Goal: Task Accomplishment & Management: Use online tool/utility

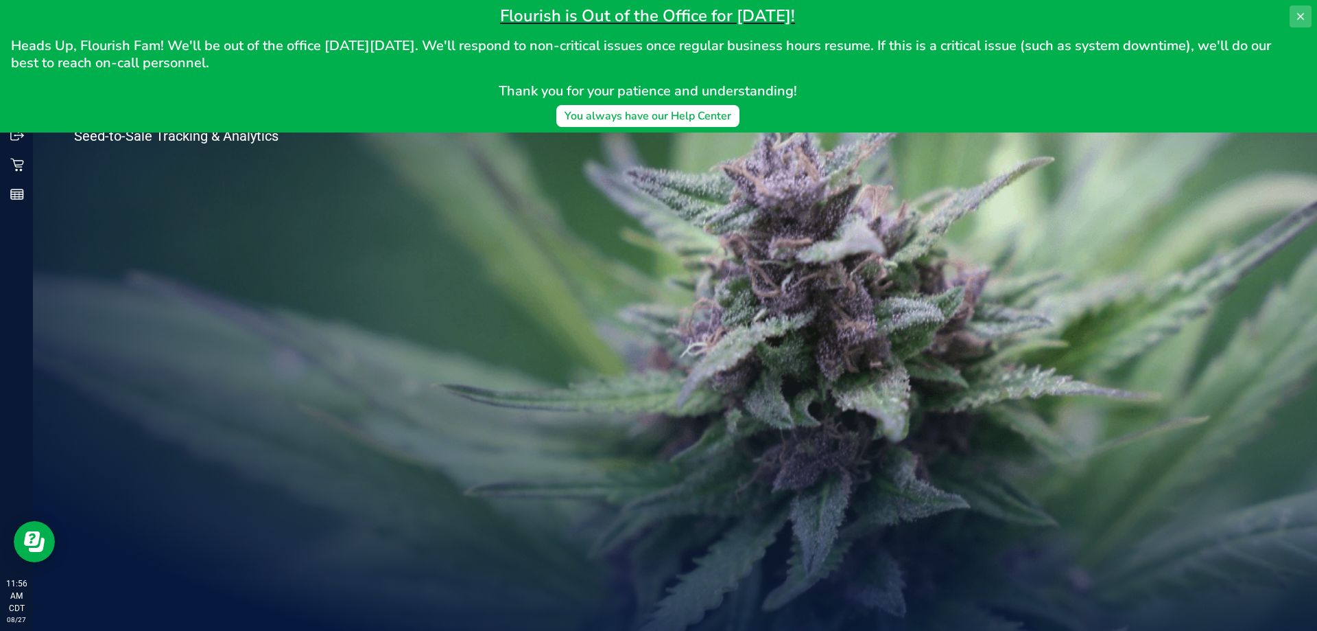
click at [1304, 14] on icon at bounding box center [1300, 16] width 11 height 11
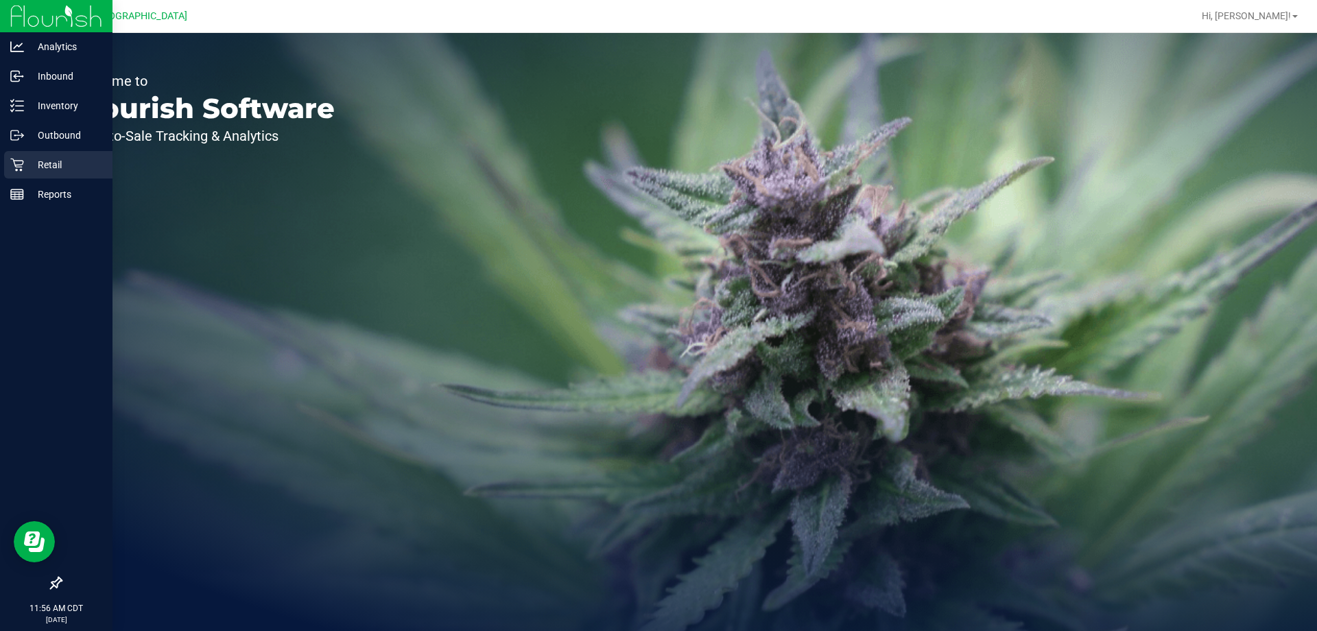
click at [84, 170] on p "Retail" at bounding box center [65, 164] width 82 height 16
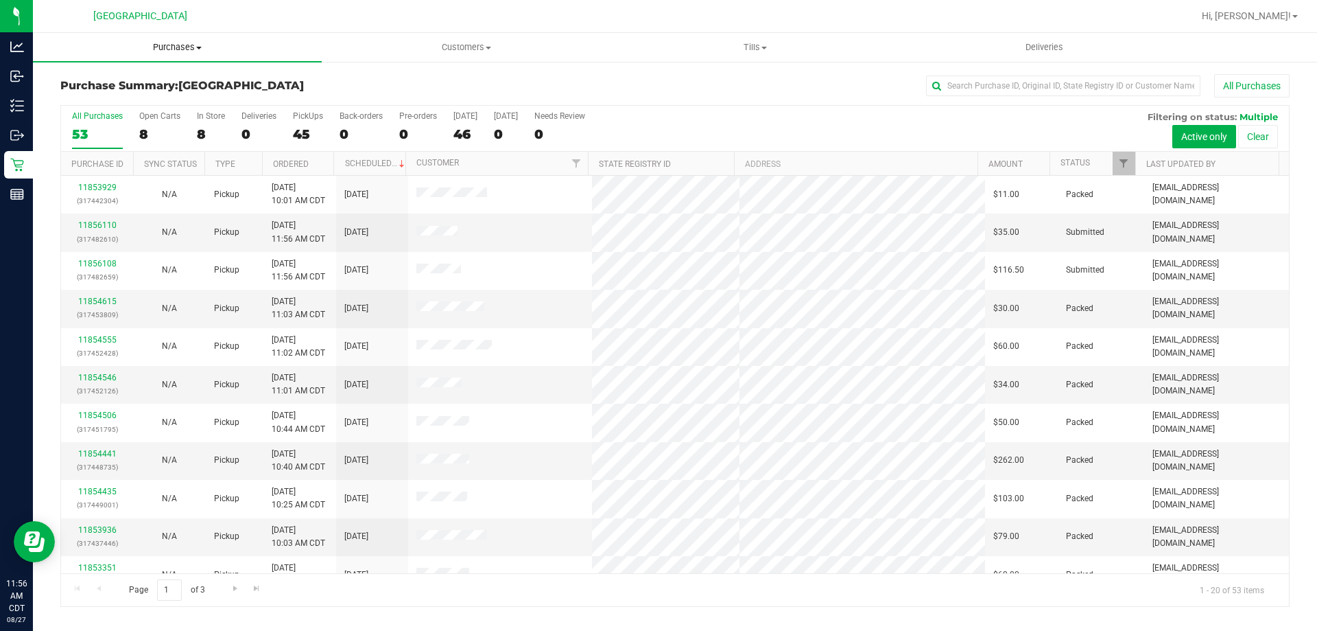
click at [186, 45] on span "Purchases" at bounding box center [177, 47] width 289 height 12
click at [166, 96] on li "Fulfillment" at bounding box center [177, 99] width 289 height 16
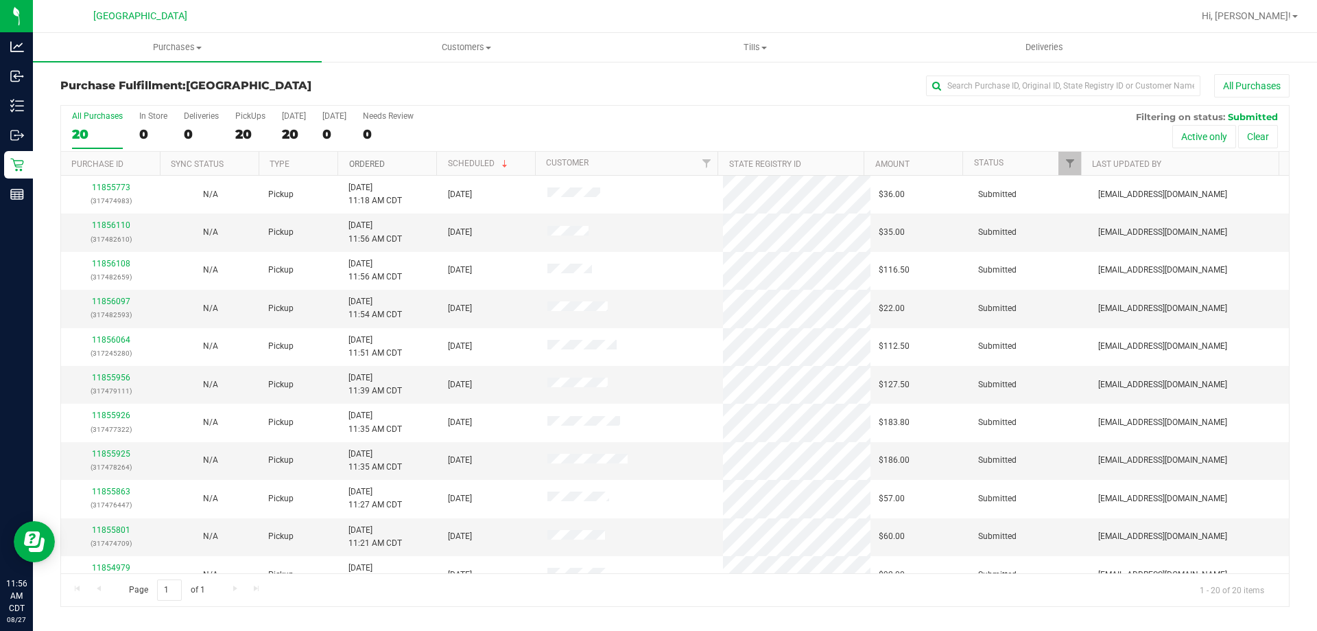
click at [374, 162] on link "Ordered" at bounding box center [367, 164] width 36 height 10
click at [175, 40] on uib-tab-heading "Purchases Summary of purchases Fulfillment All purchases" at bounding box center [177, 47] width 289 height 29
click at [97, 92] on li "Fulfillment" at bounding box center [177, 99] width 289 height 16
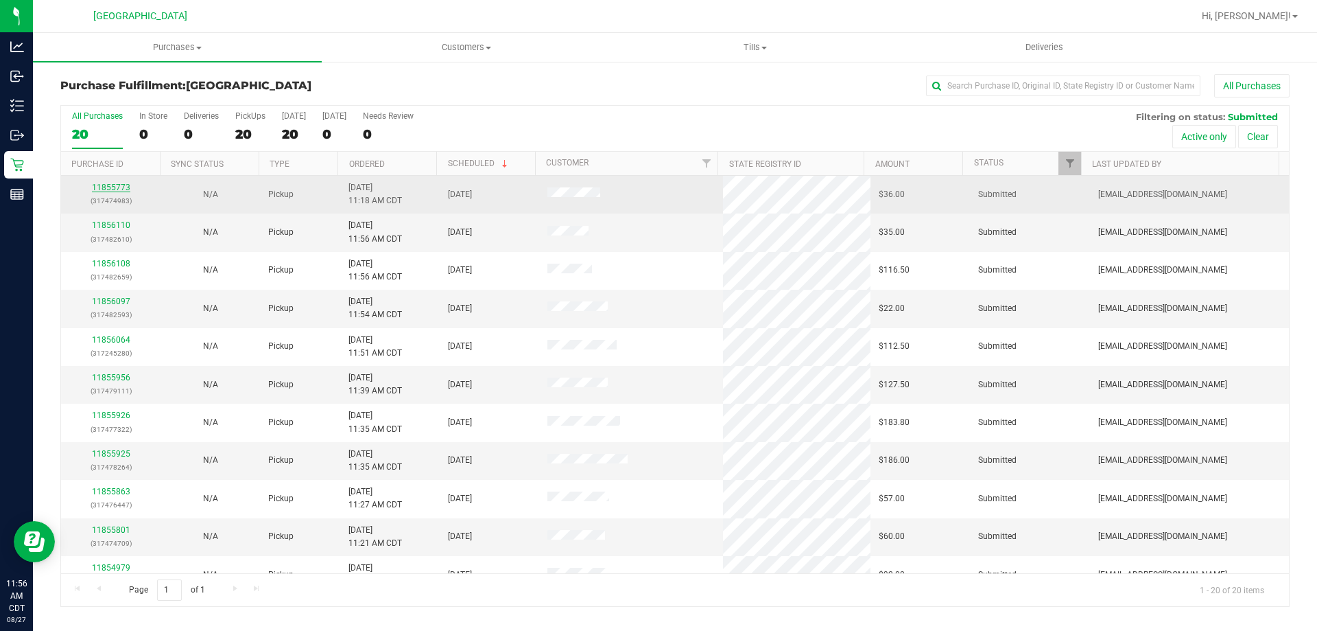
click at [108, 189] on link "11855773" at bounding box center [111, 188] width 38 height 10
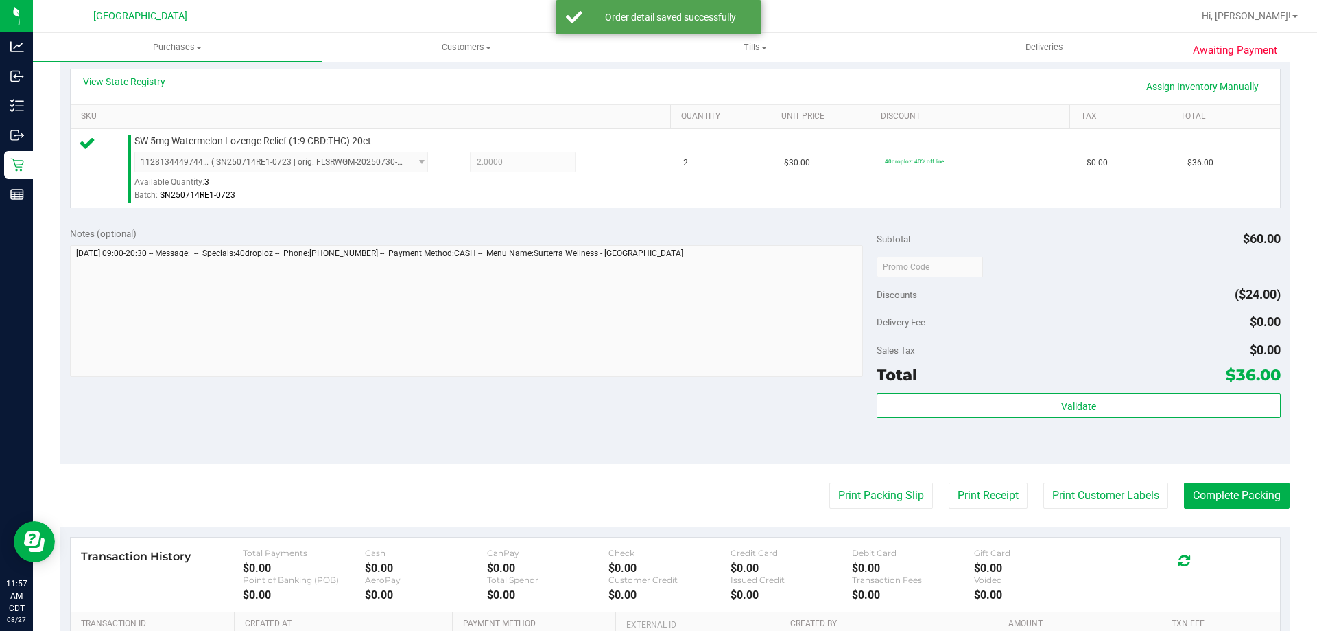
scroll to position [343, 0]
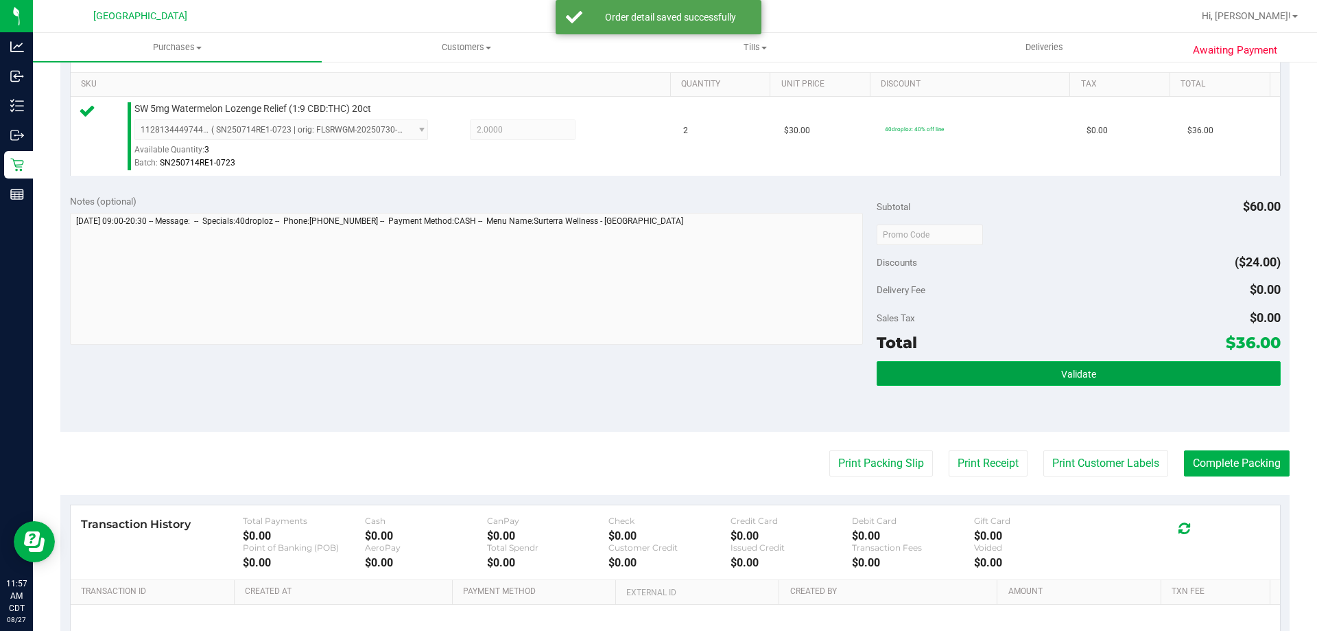
click at [954, 366] on button "Validate" at bounding box center [1078, 373] width 403 height 25
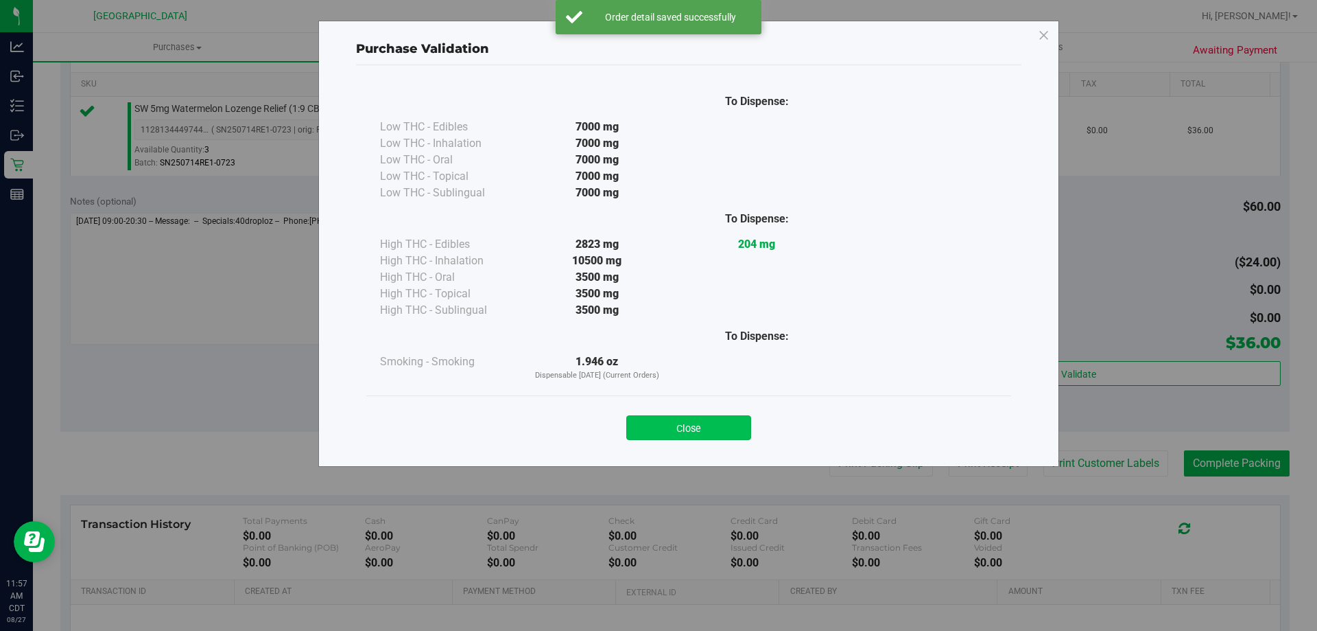
click at [704, 426] on button "Close" at bounding box center [688, 427] width 125 height 25
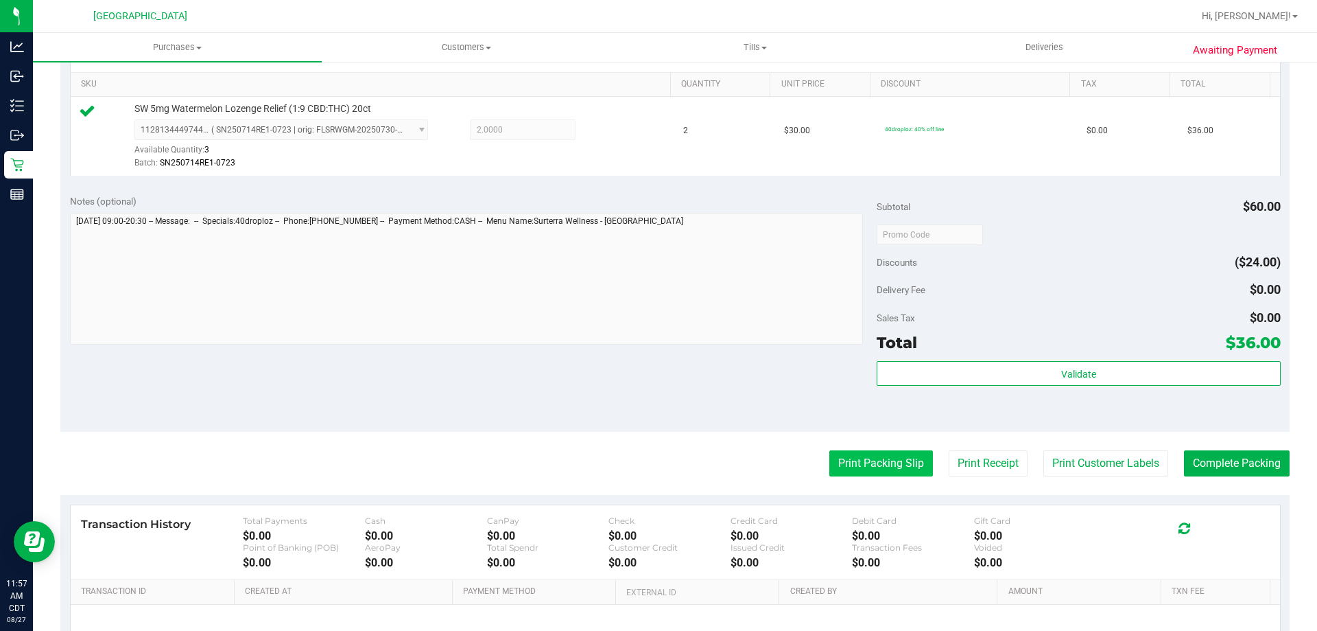
click at [884, 465] on button "Print Packing Slip" at bounding box center [882, 463] width 104 height 26
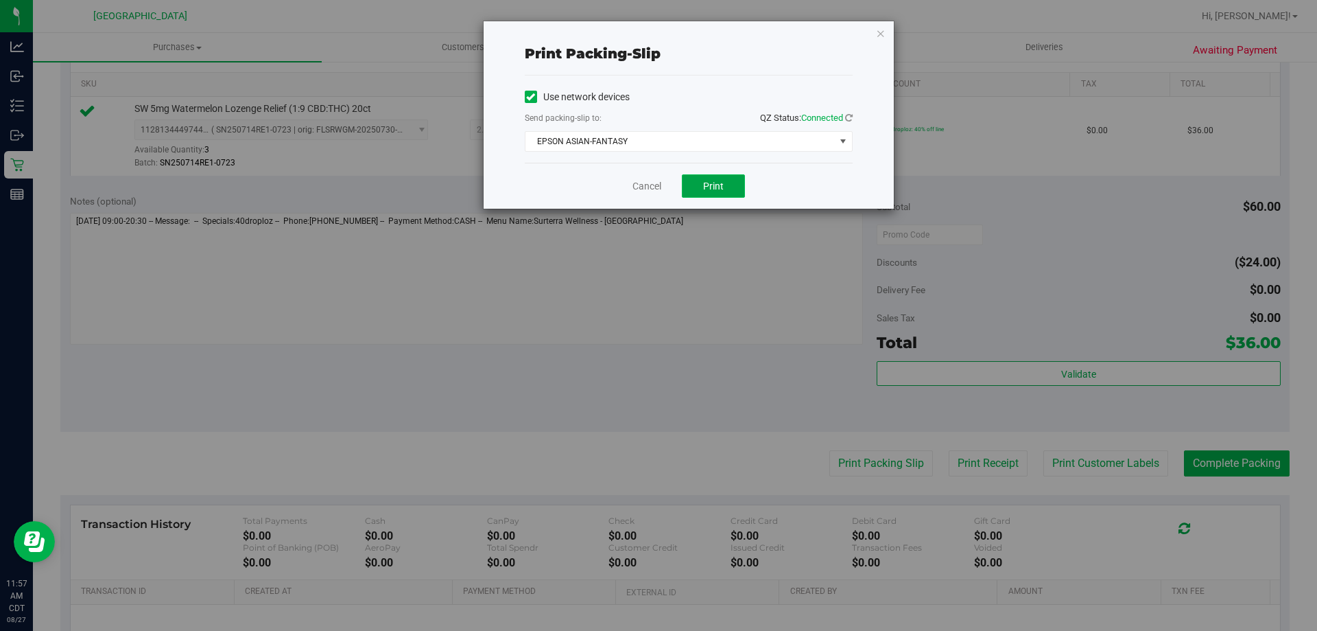
click at [724, 176] on button "Print" at bounding box center [713, 185] width 63 height 23
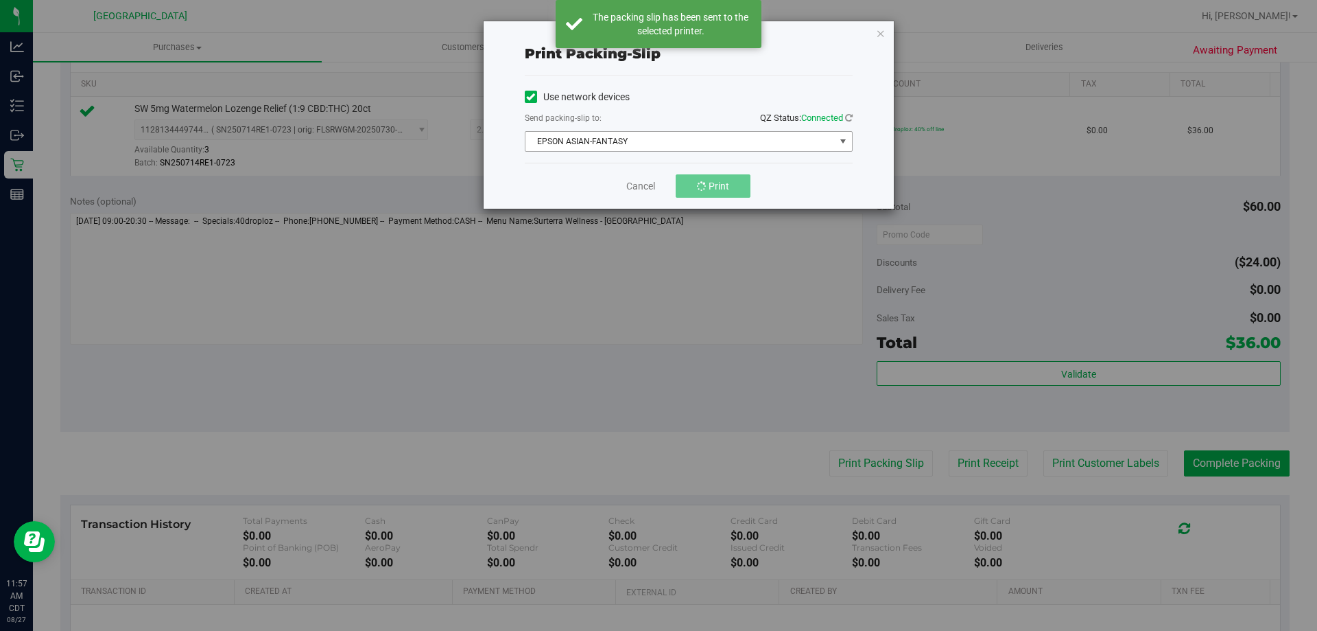
click at [718, 144] on span "EPSON ASIAN-FANTASY" at bounding box center [680, 141] width 309 height 19
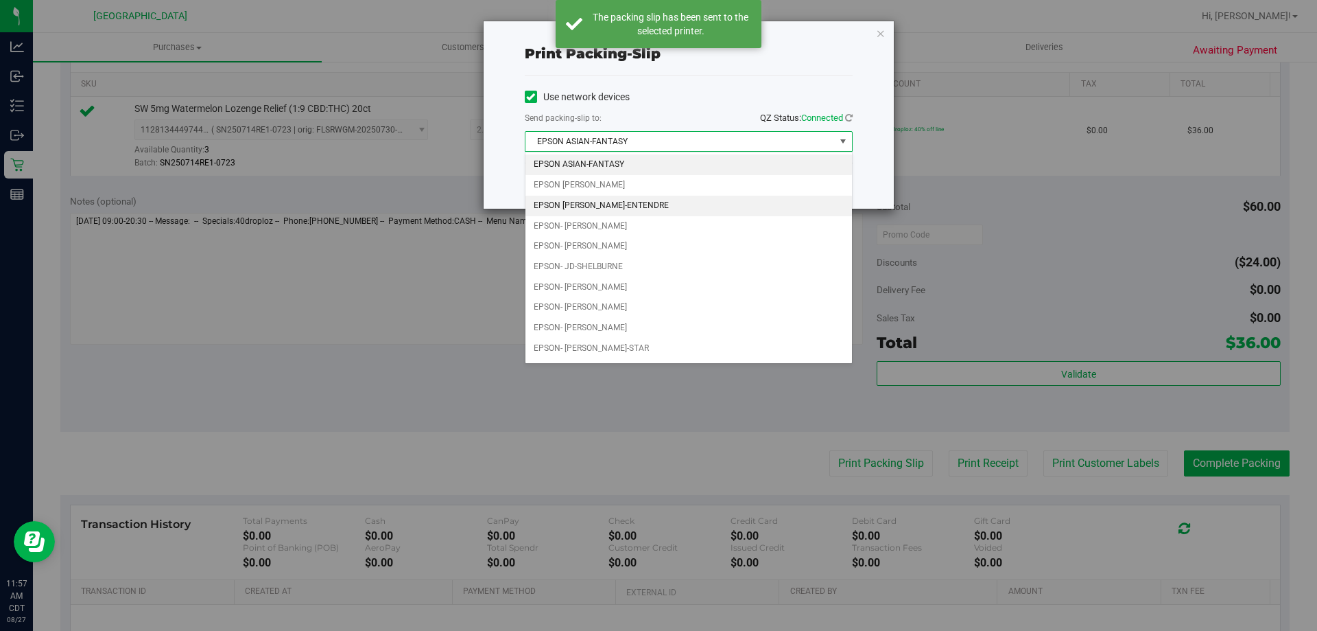
click at [684, 200] on li "EPSON [PERSON_NAME]-ENTENDRE" at bounding box center [689, 206] width 327 height 21
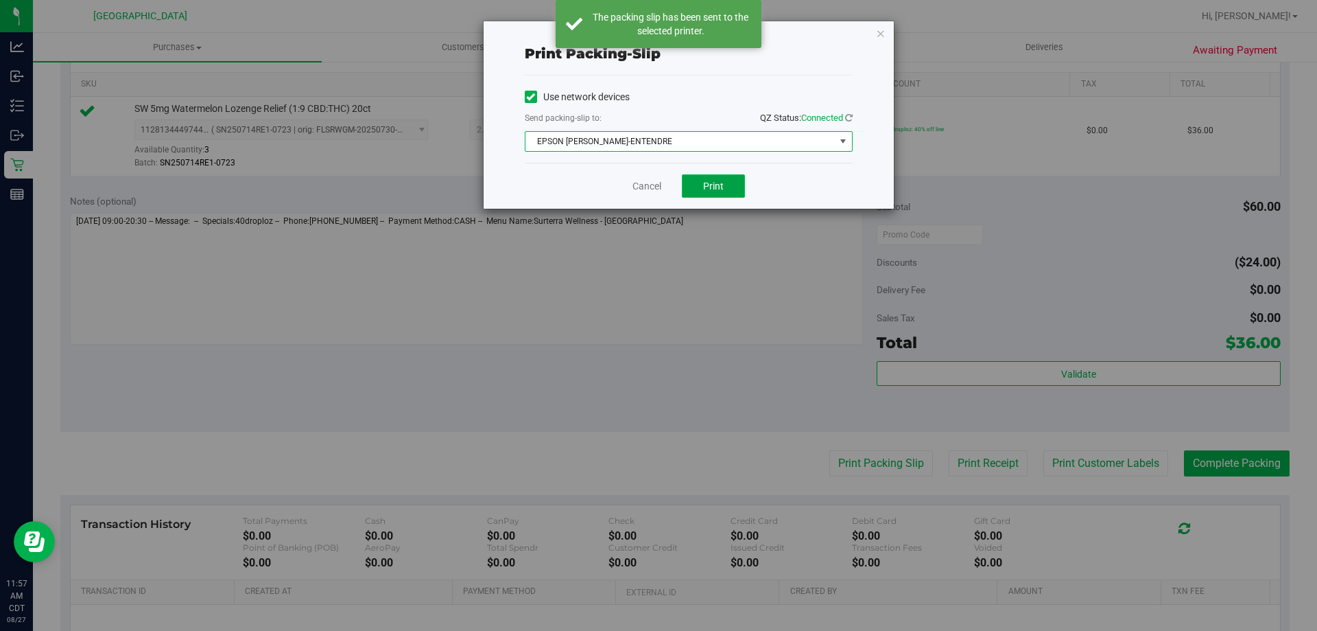
click at [703, 189] on button "Print" at bounding box center [713, 185] width 63 height 23
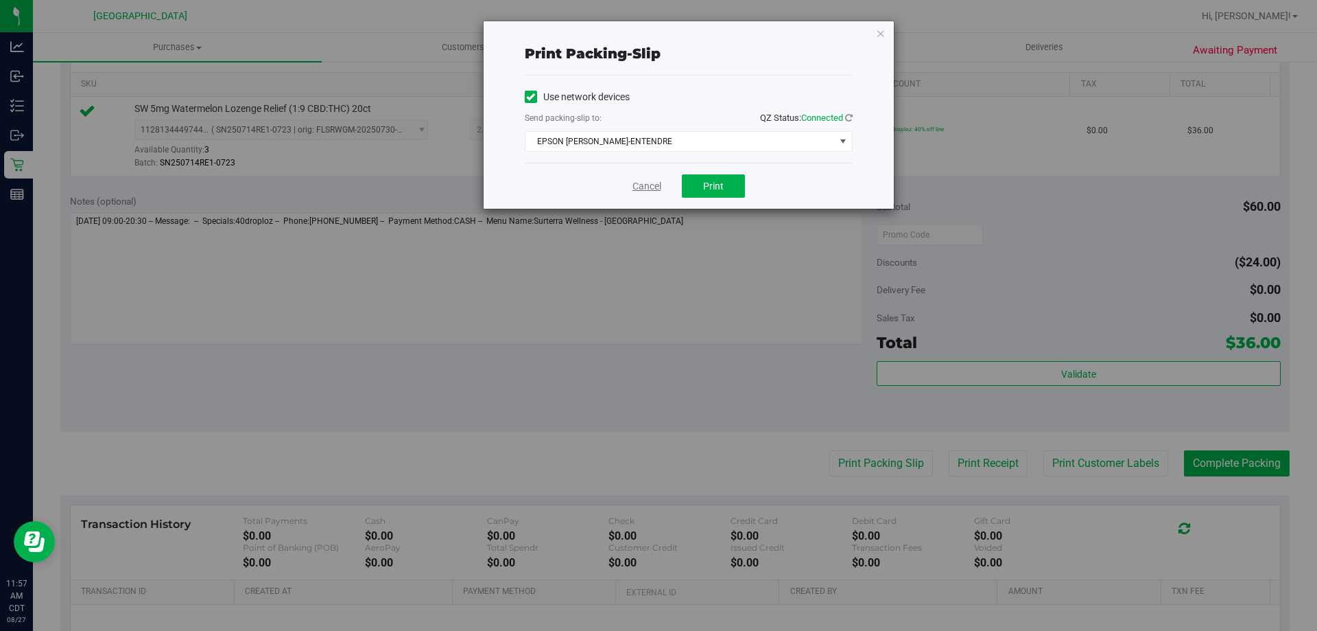
click at [650, 184] on link "Cancel" at bounding box center [647, 186] width 29 height 14
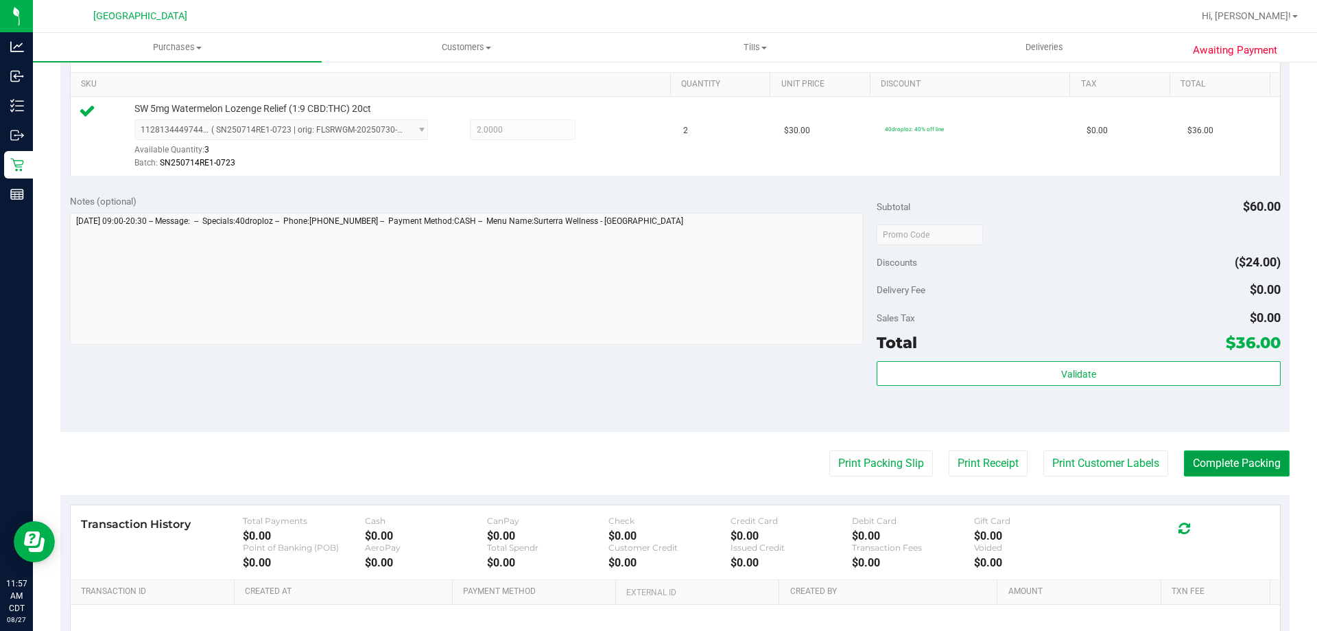
click at [1201, 454] on button "Complete Packing" at bounding box center [1237, 463] width 106 height 26
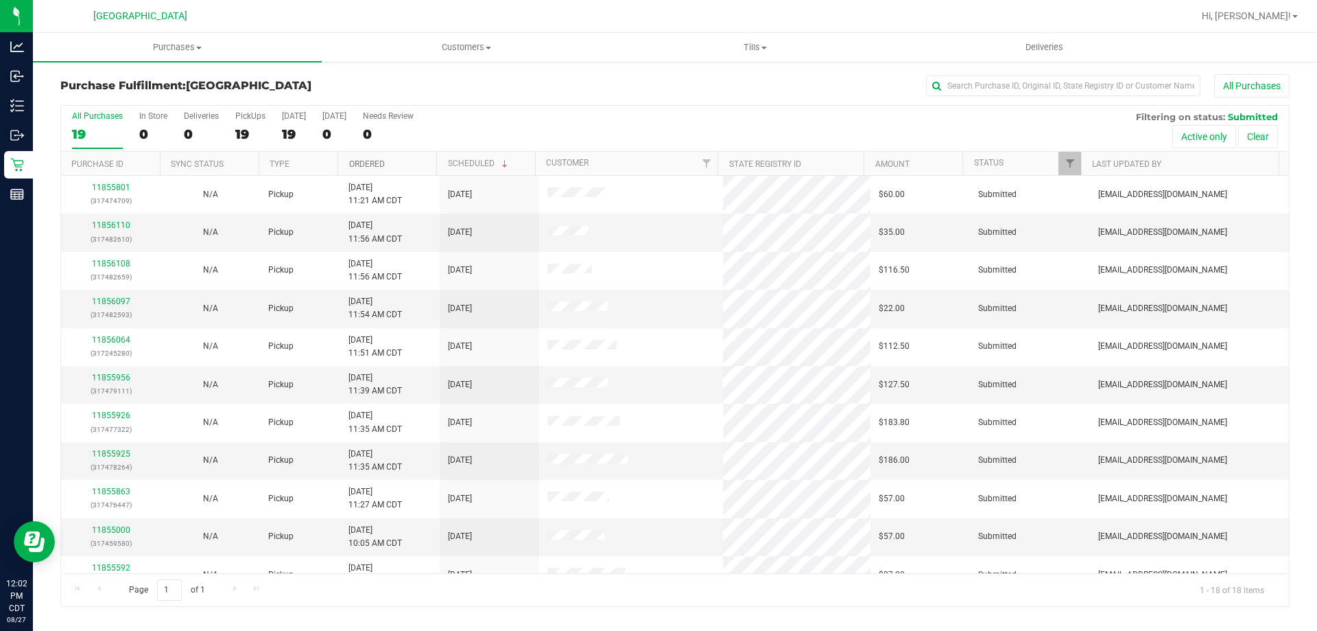
click at [376, 168] on div "All Purchases 19 In Store 0 Deliveries 0 PickUps 19 [DATE] 19 [DATE] 0 Needs Re…" at bounding box center [675, 356] width 1230 height 502
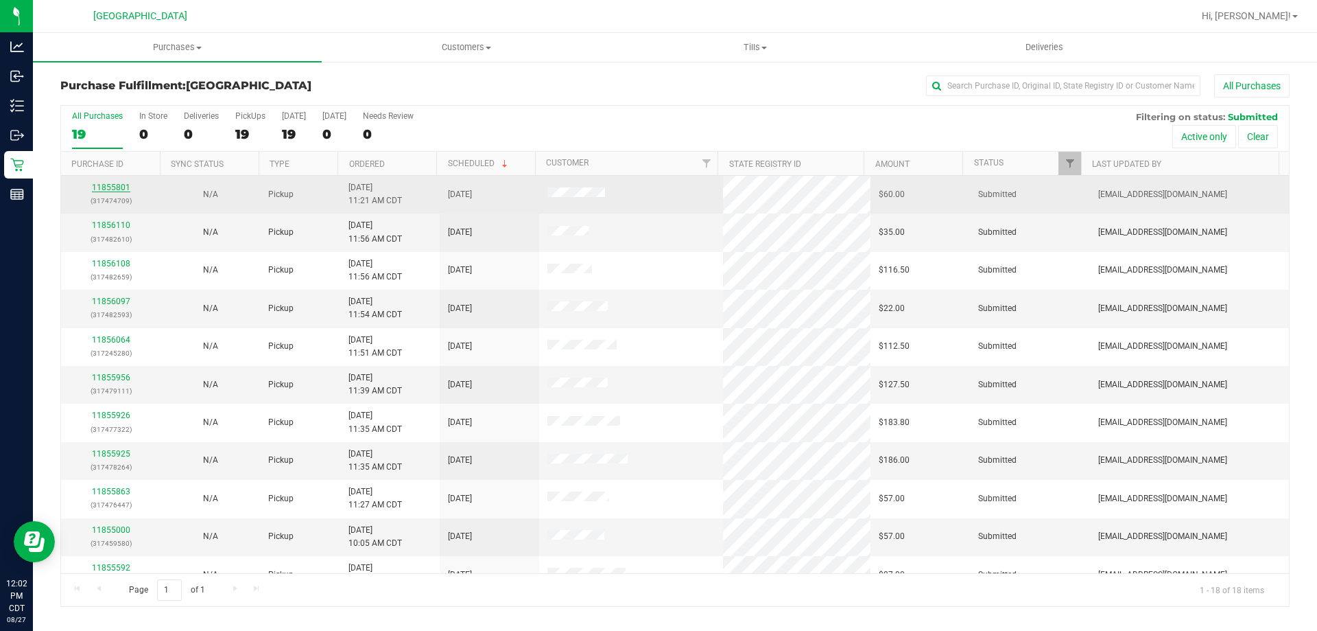
click at [113, 188] on link "11855801" at bounding box center [111, 188] width 38 height 10
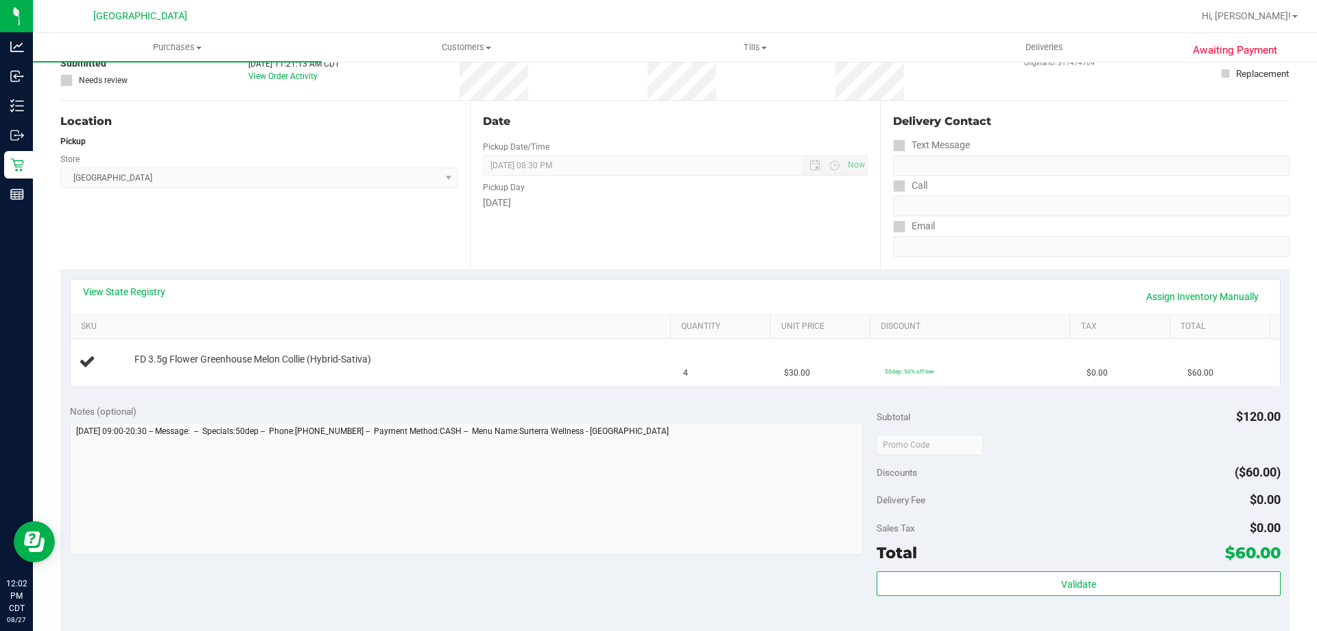
scroll to position [137, 0]
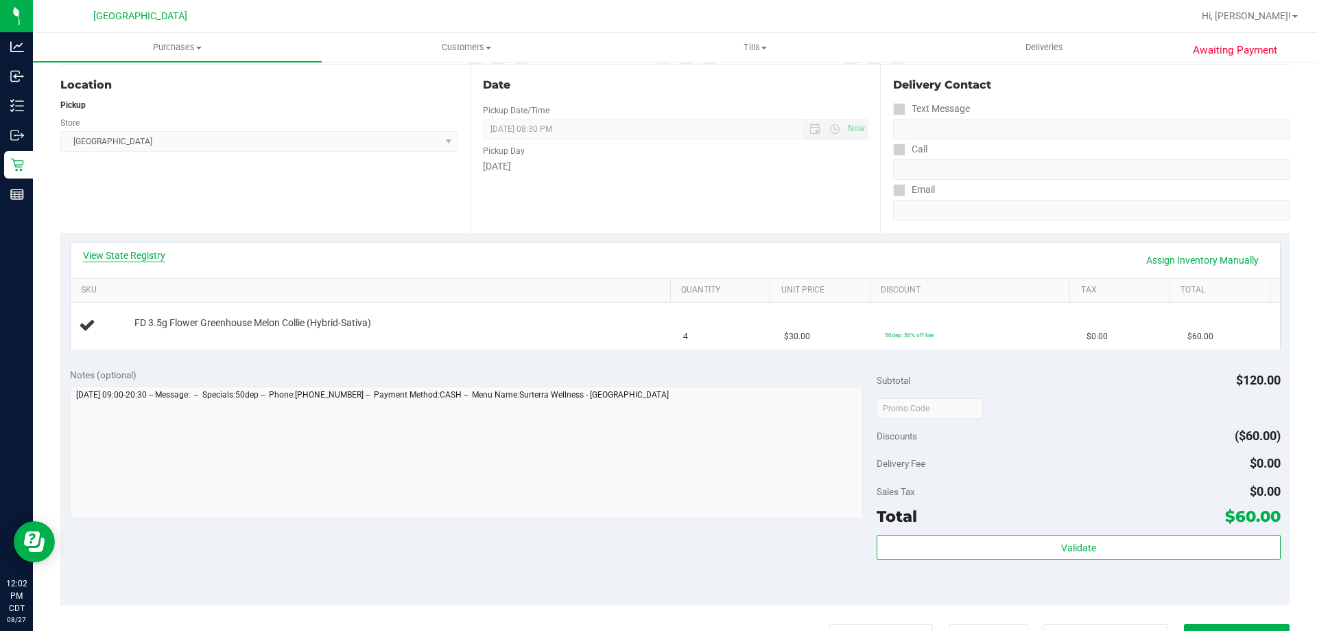
click at [155, 257] on link "View State Registry" at bounding box center [124, 255] width 82 height 14
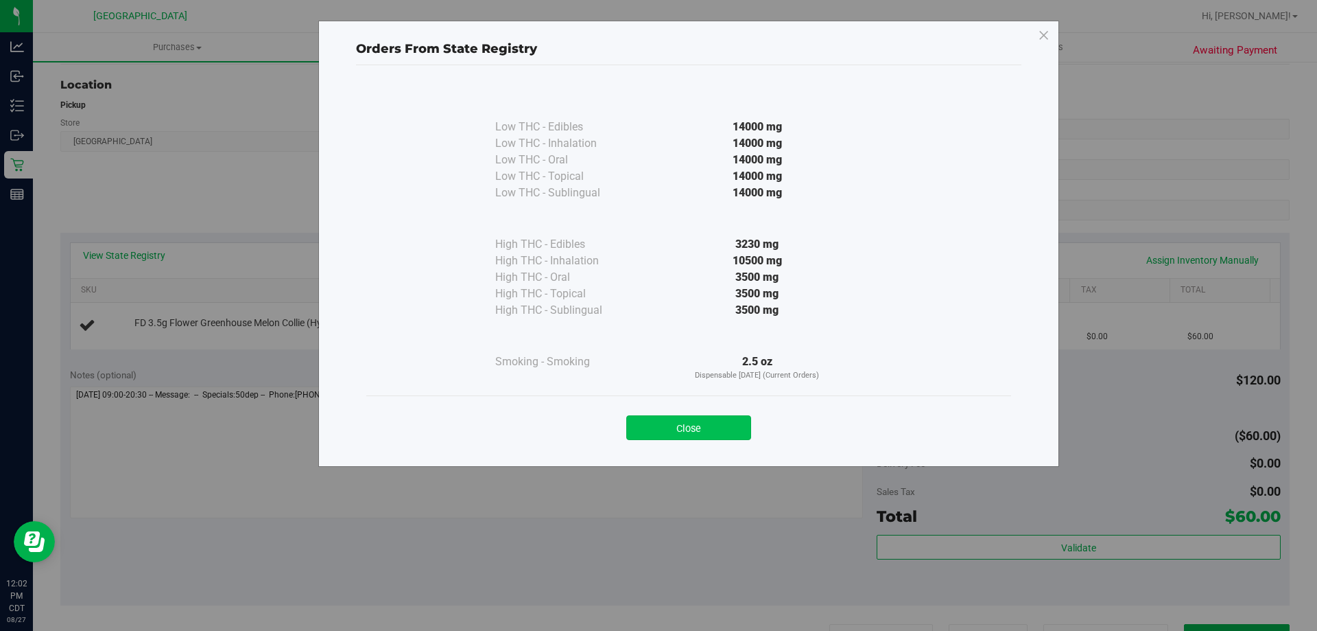
click at [691, 423] on button "Close" at bounding box center [688, 427] width 125 height 25
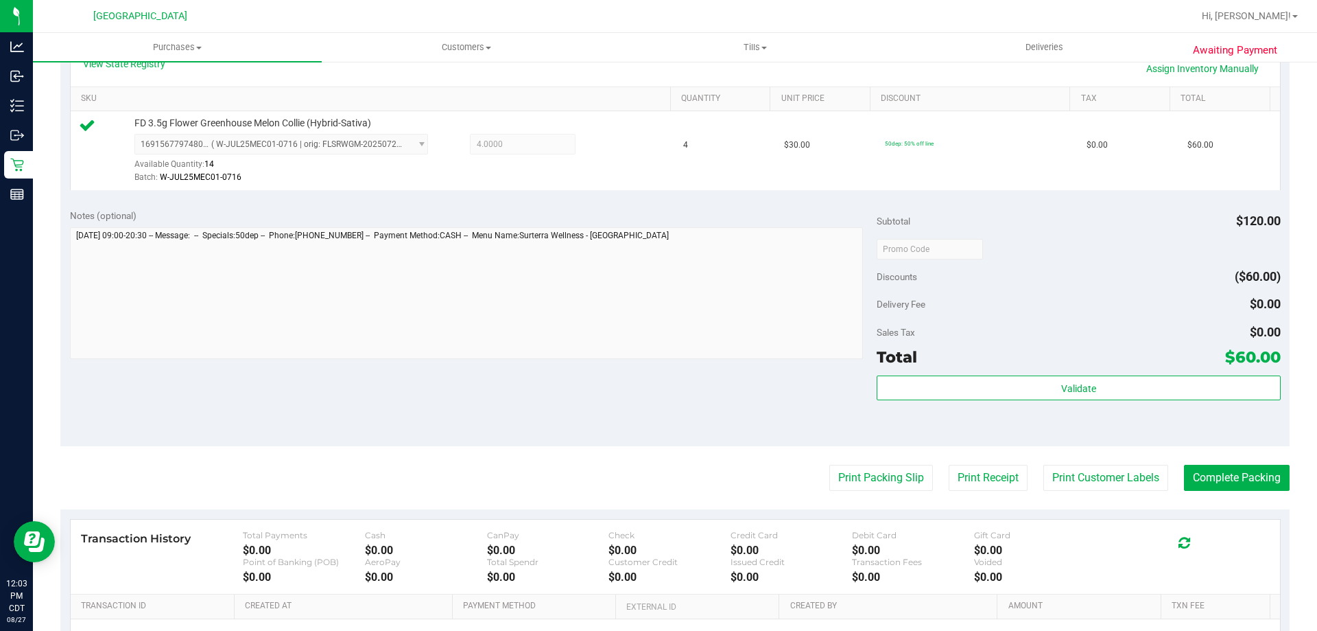
scroll to position [343, 0]
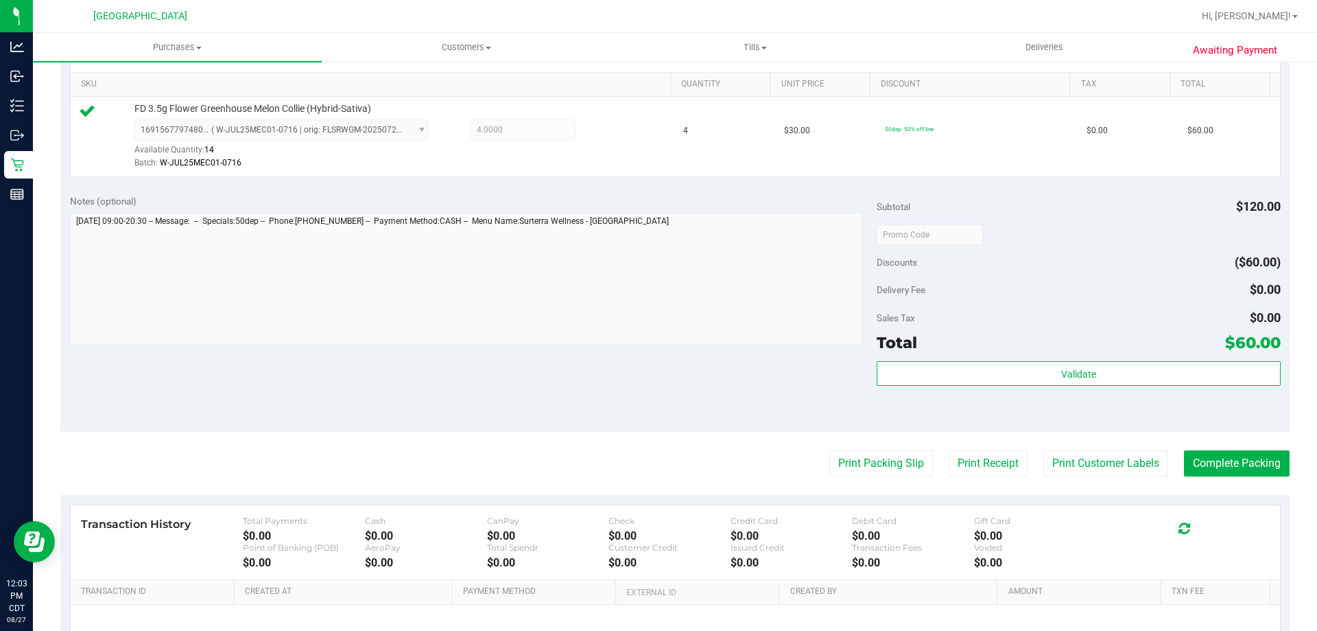
click at [958, 351] on div "Total $60.00" at bounding box center [1078, 342] width 403 height 25
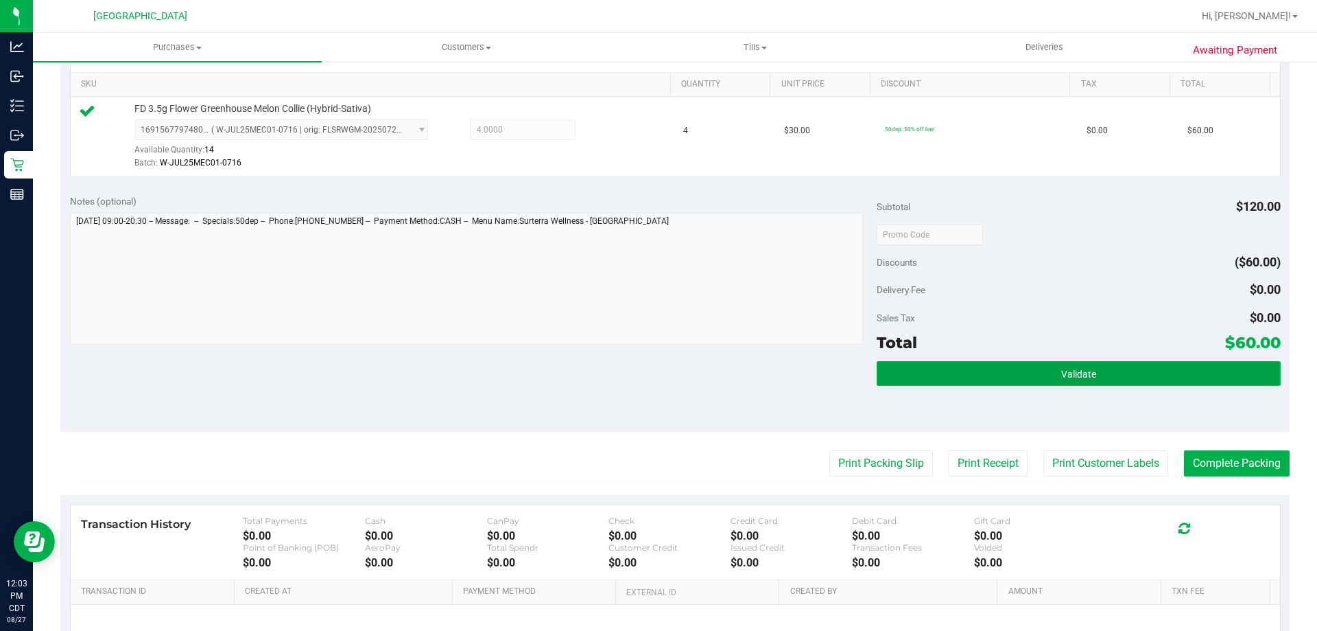
click at [954, 366] on button "Validate" at bounding box center [1078, 373] width 403 height 25
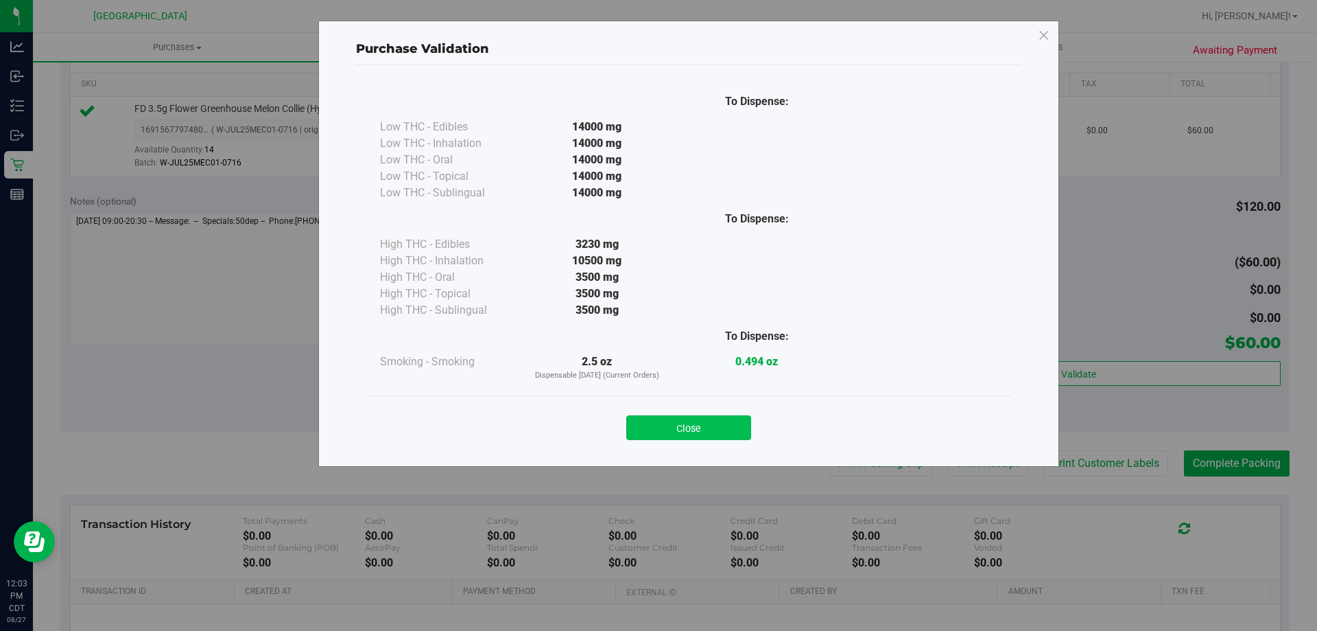
click at [659, 427] on button "Close" at bounding box center [688, 427] width 125 height 25
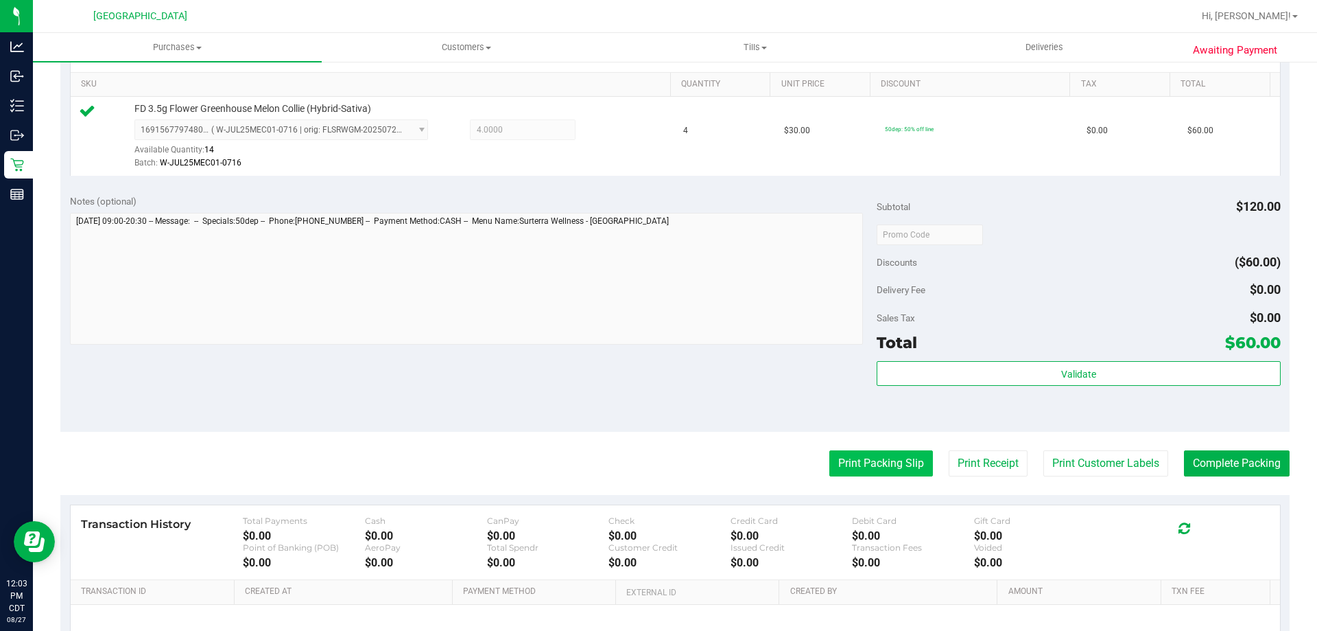
click at [846, 458] on button "Print Packing Slip" at bounding box center [882, 463] width 104 height 26
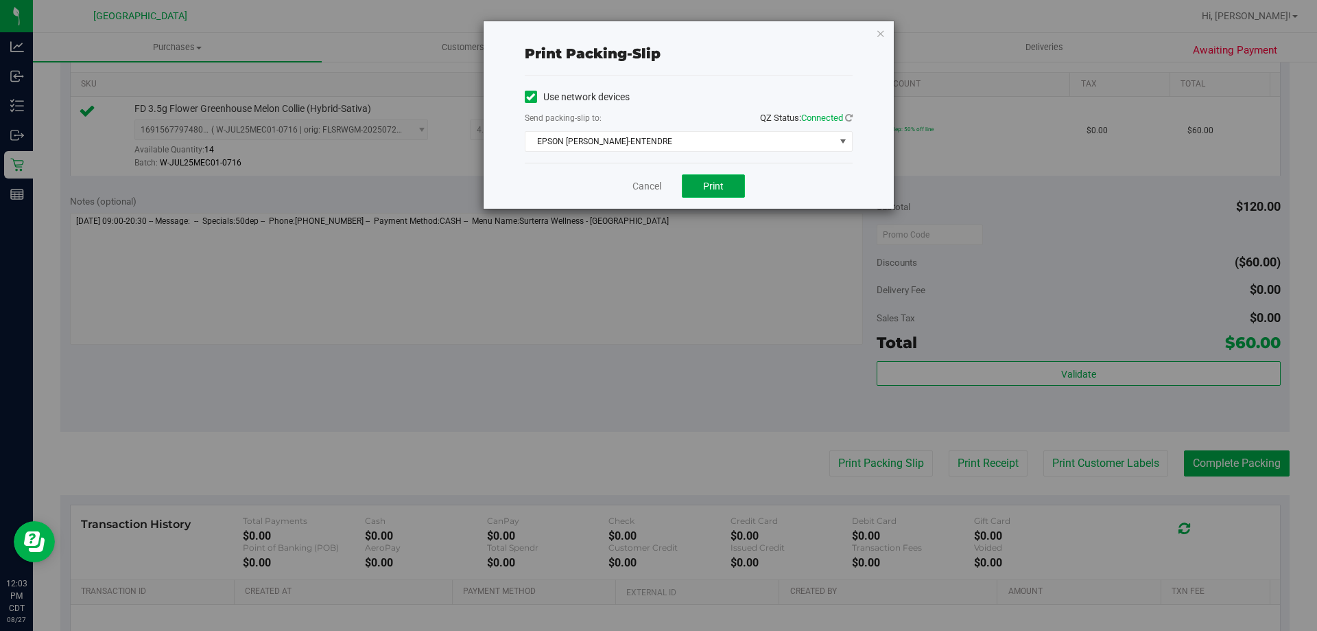
click at [718, 185] on span "Print" at bounding box center [713, 185] width 21 height 11
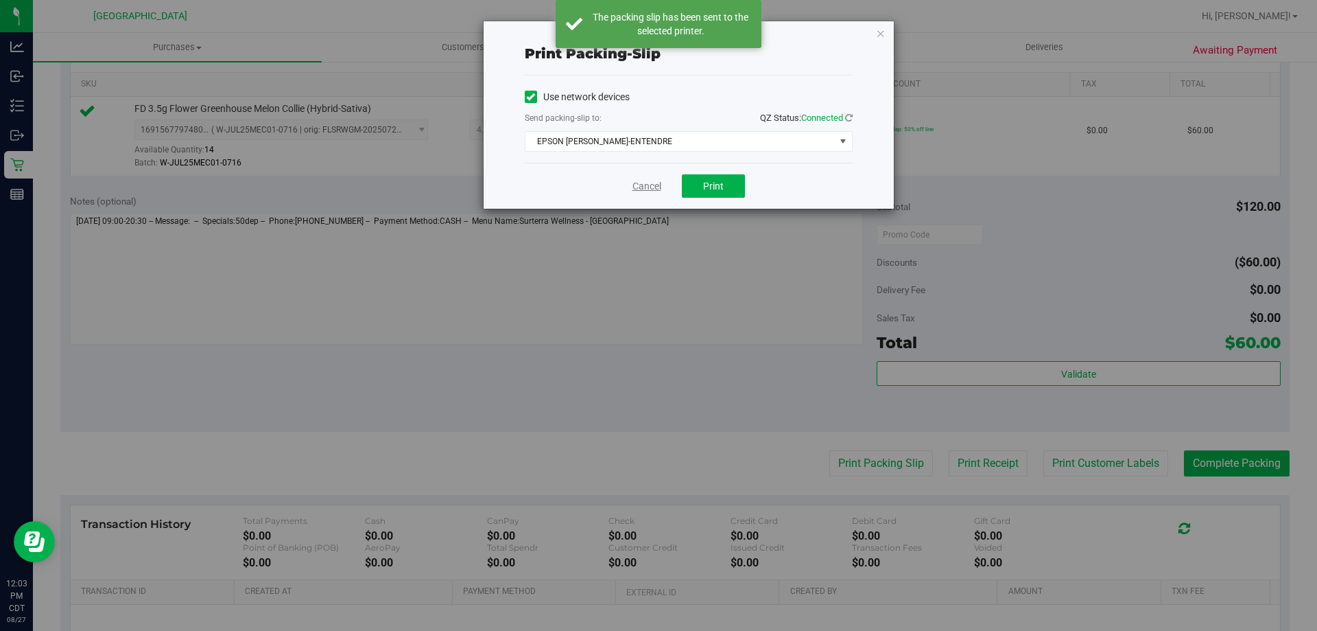
click at [637, 187] on link "Cancel" at bounding box center [647, 186] width 29 height 14
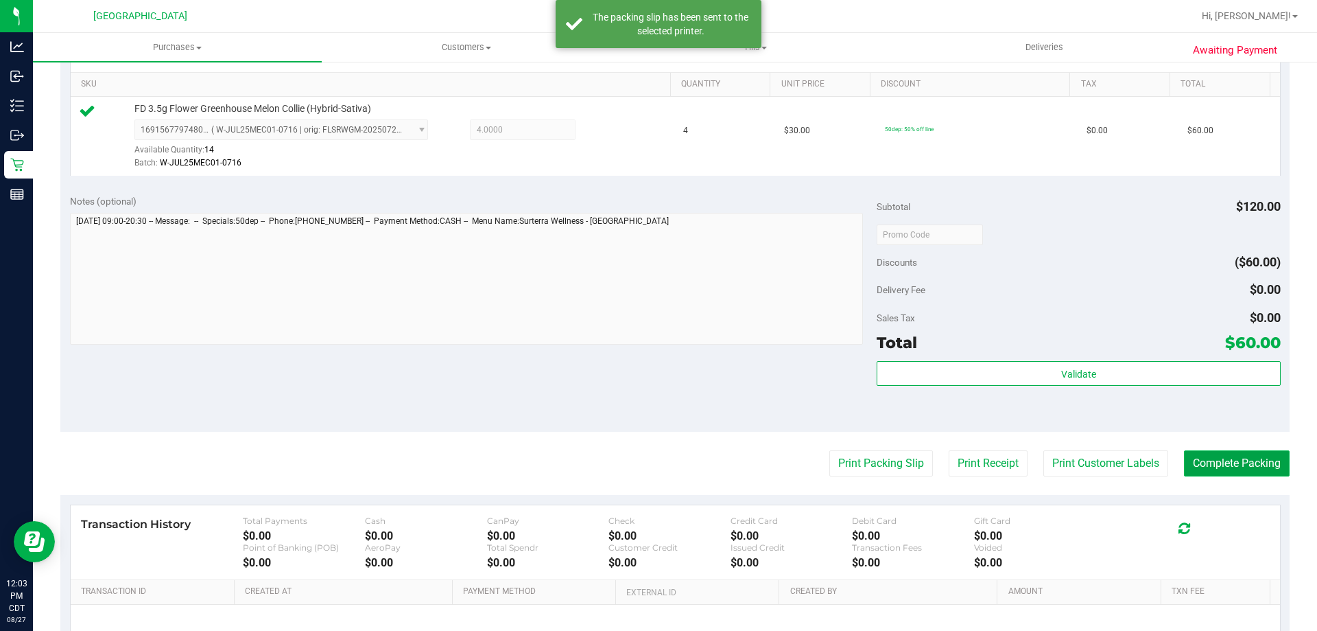
click at [1219, 450] on button "Complete Packing" at bounding box center [1237, 463] width 106 height 26
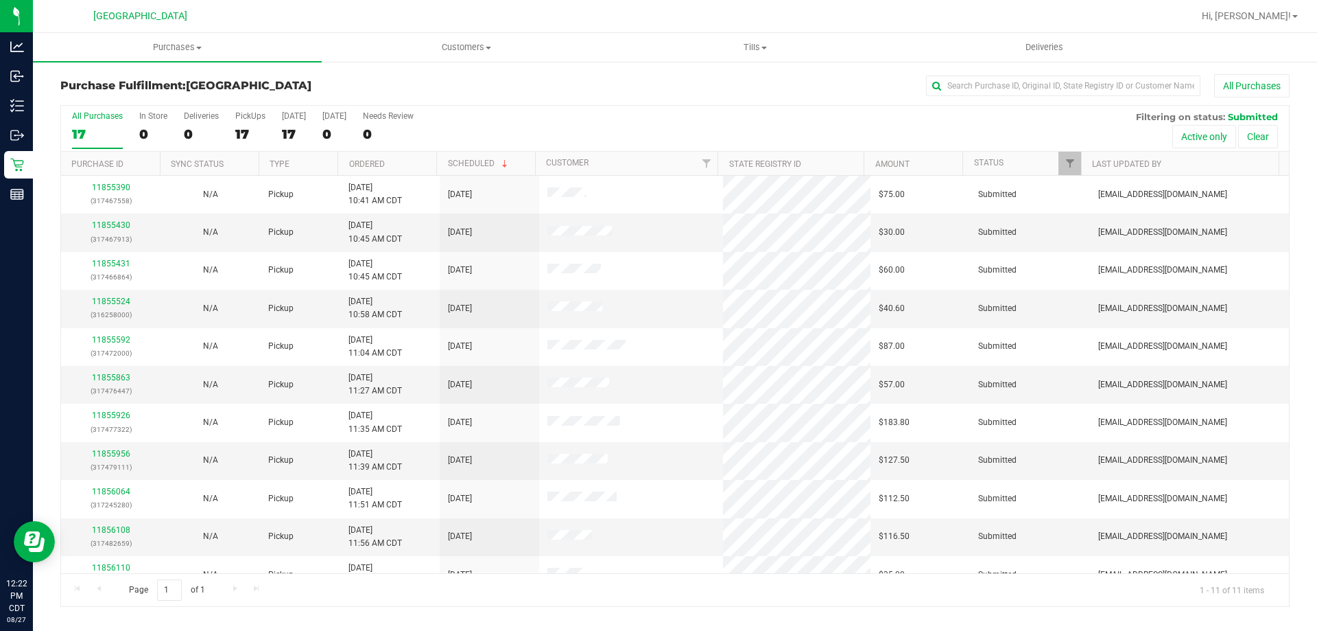
click at [635, 90] on div "All Purchases" at bounding box center [880, 85] width 820 height 23
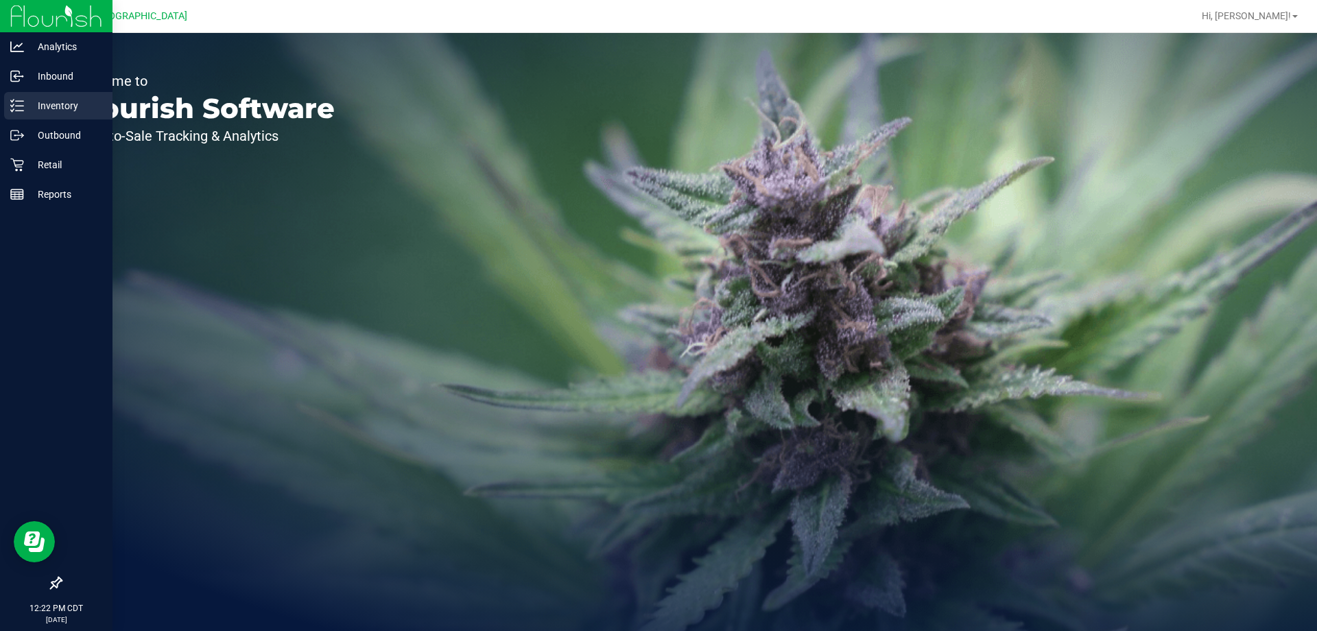
click at [67, 110] on p "Inventory" at bounding box center [65, 105] width 82 height 16
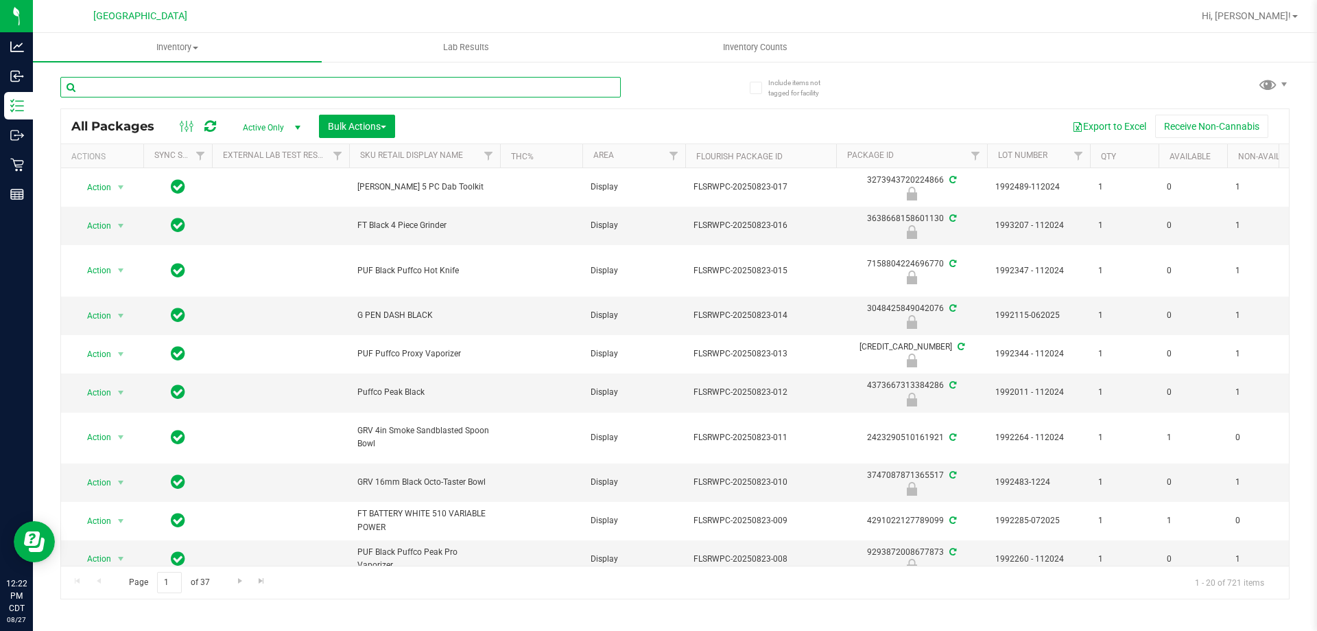
click at [362, 86] on input "text" at bounding box center [340, 87] width 561 height 21
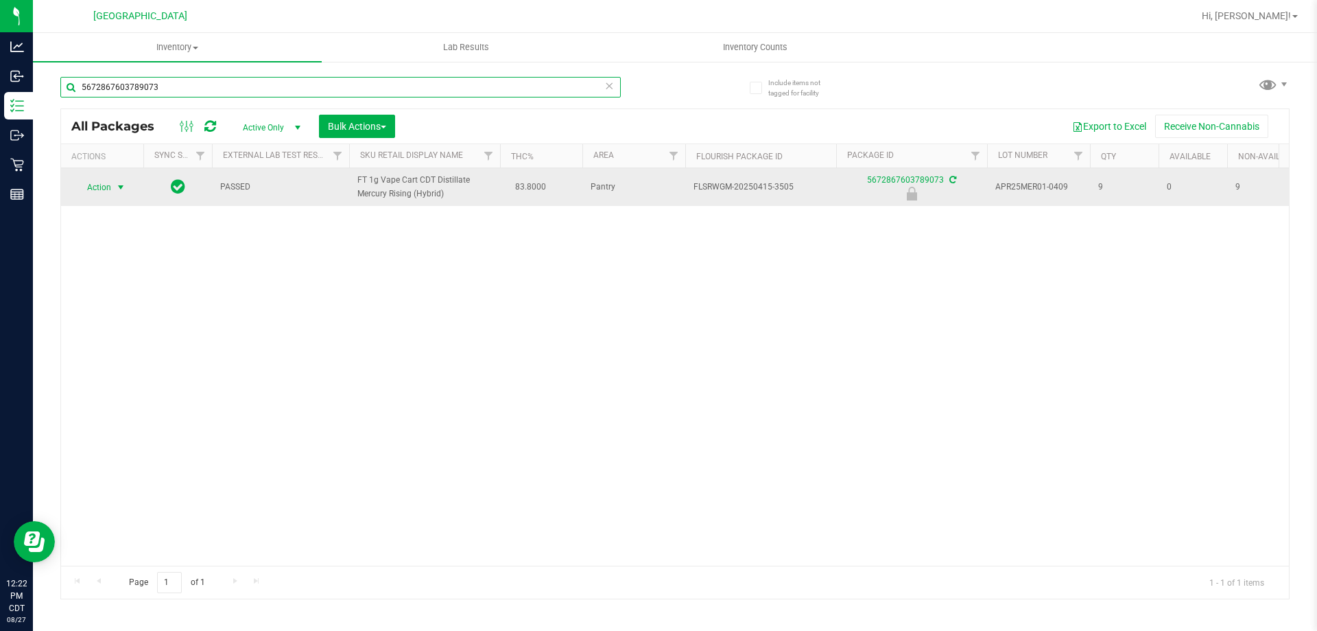
type input "5672867603789073"
click at [100, 191] on span "Action" at bounding box center [93, 187] width 37 height 19
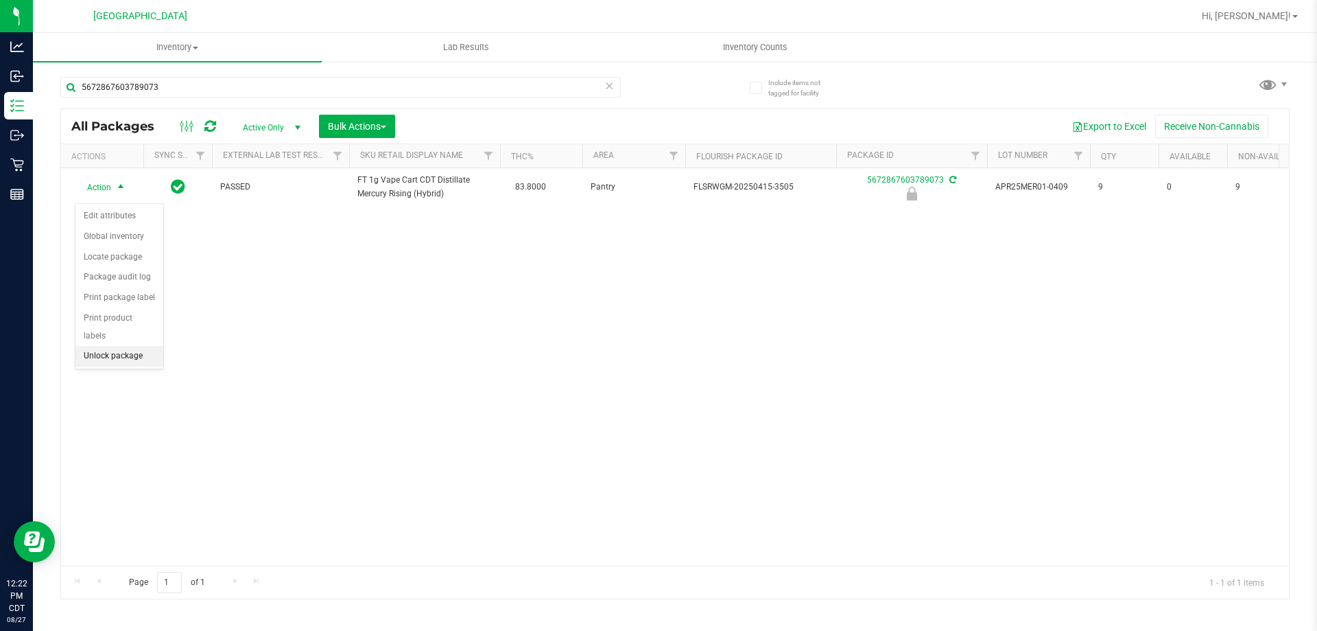
click at [149, 346] on li "Unlock package" at bounding box center [119, 356] width 88 height 21
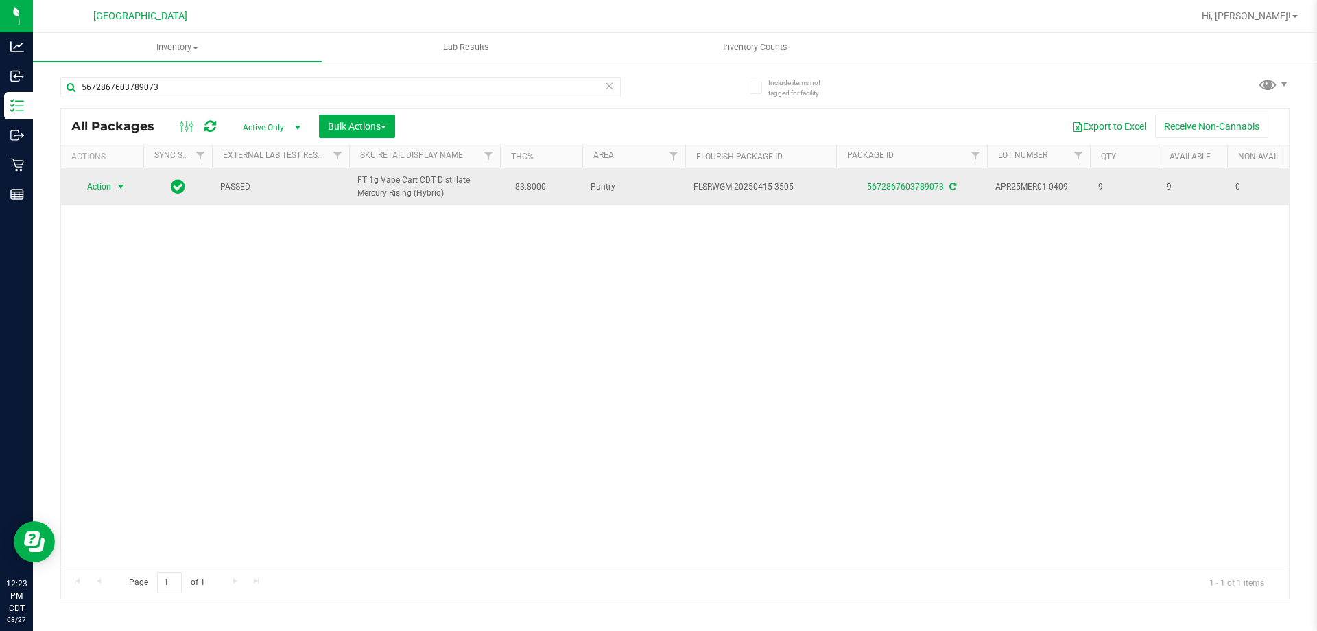
click at [116, 192] on span "select" at bounding box center [120, 186] width 11 height 11
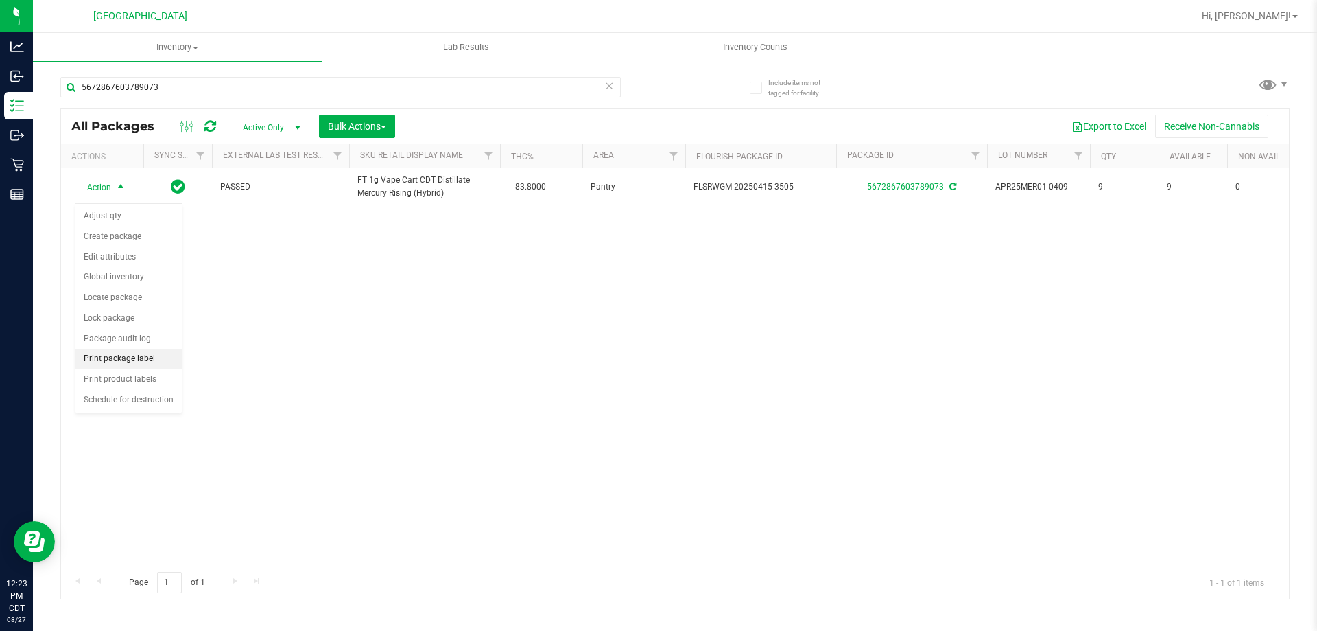
click at [154, 360] on li "Print package label" at bounding box center [128, 359] width 106 height 21
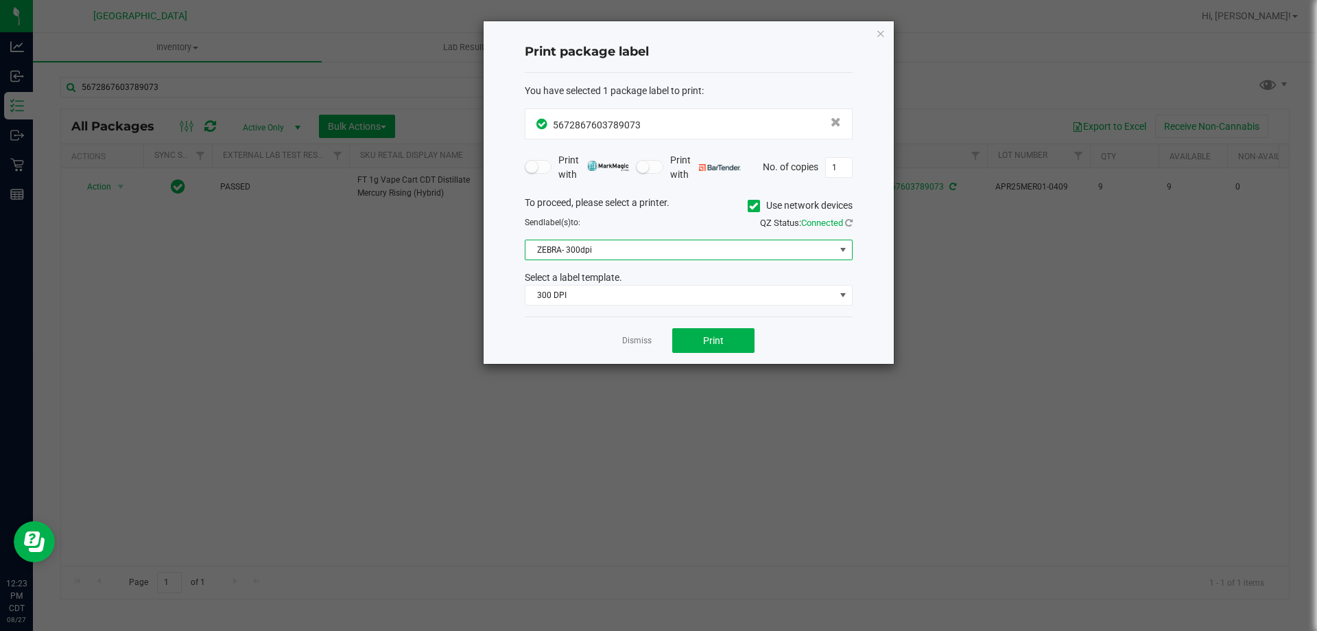
click at [673, 250] on span "ZEBRA- 300dpi" at bounding box center [680, 249] width 309 height 19
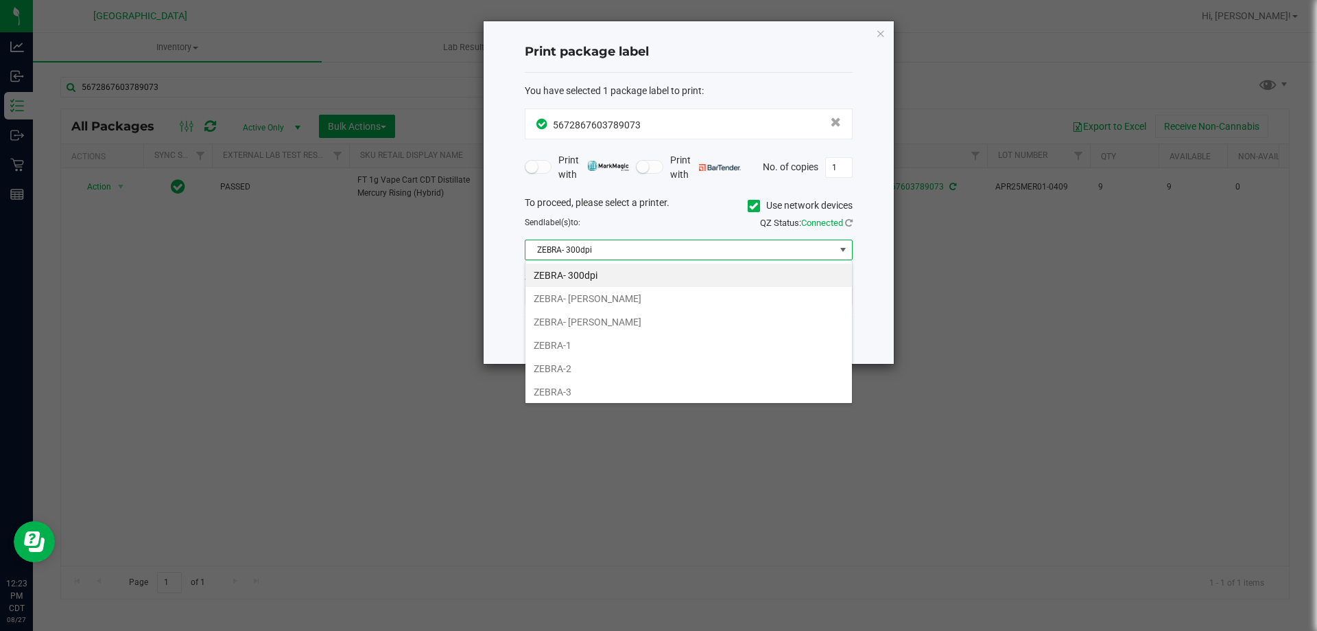
scroll to position [21, 328]
click at [583, 346] on li "ZEBRA-1" at bounding box center [689, 344] width 327 height 23
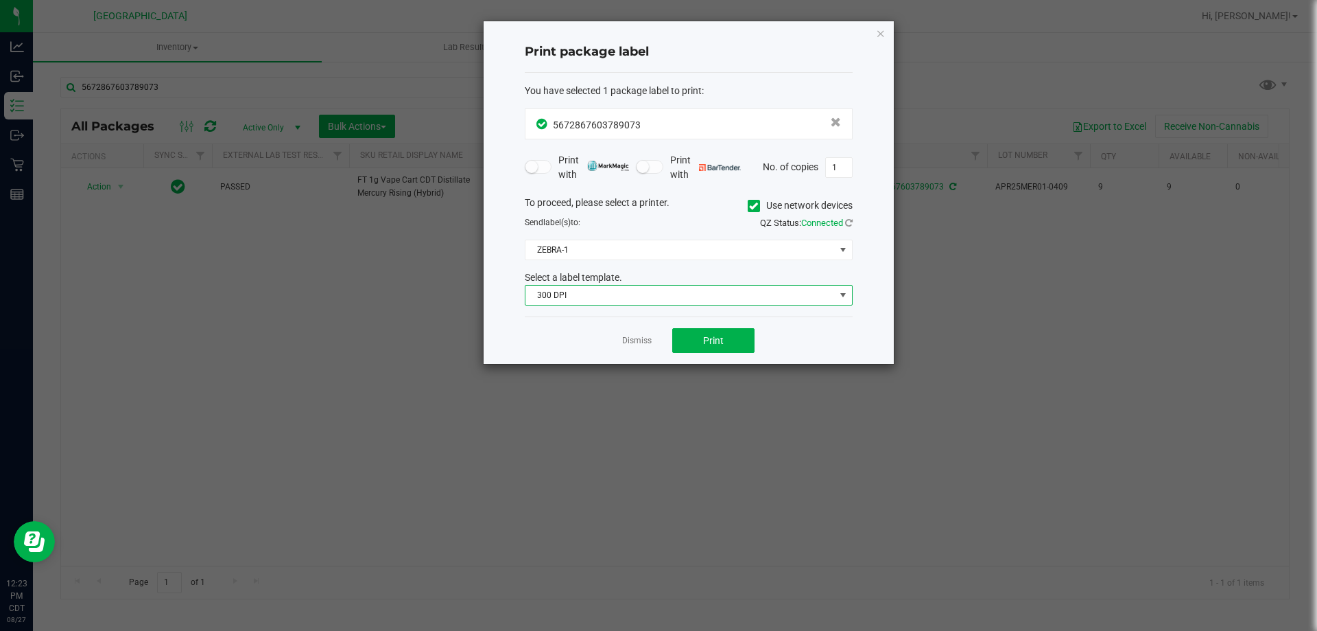
click at [608, 303] on span "300 DPI" at bounding box center [680, 294] width 309 height 19
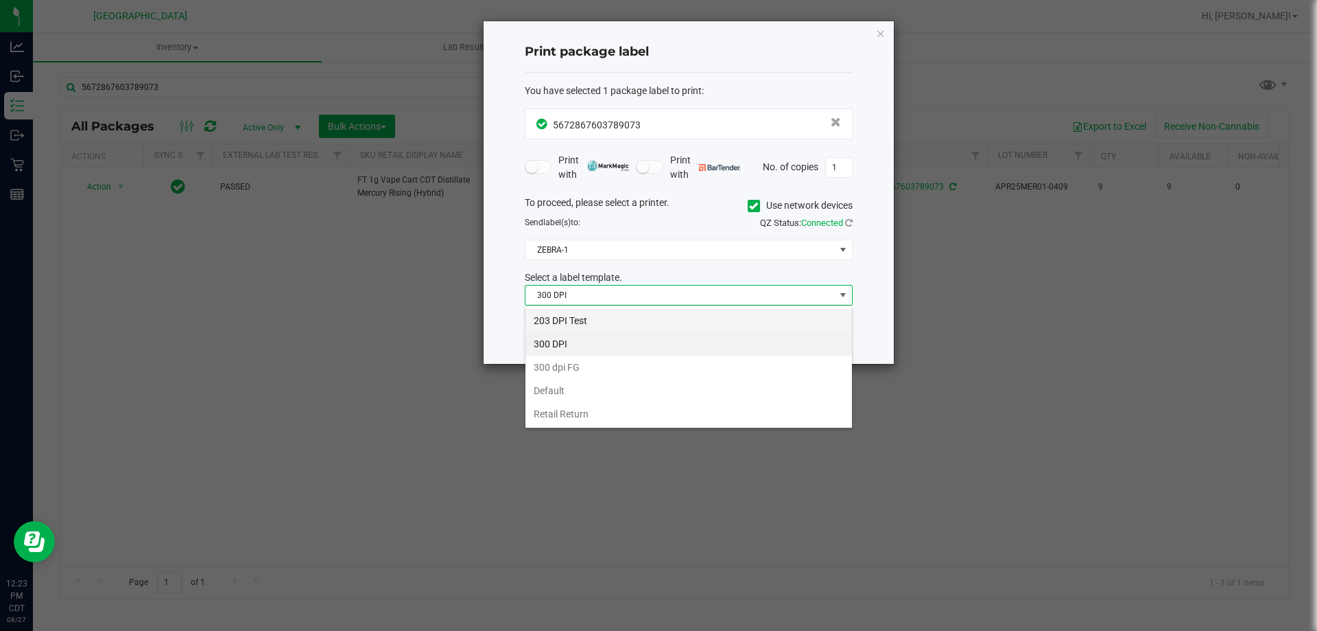
click at [590, 320] on li "203 DPI Test" at bounding box center [689, 320] width 327 height 23
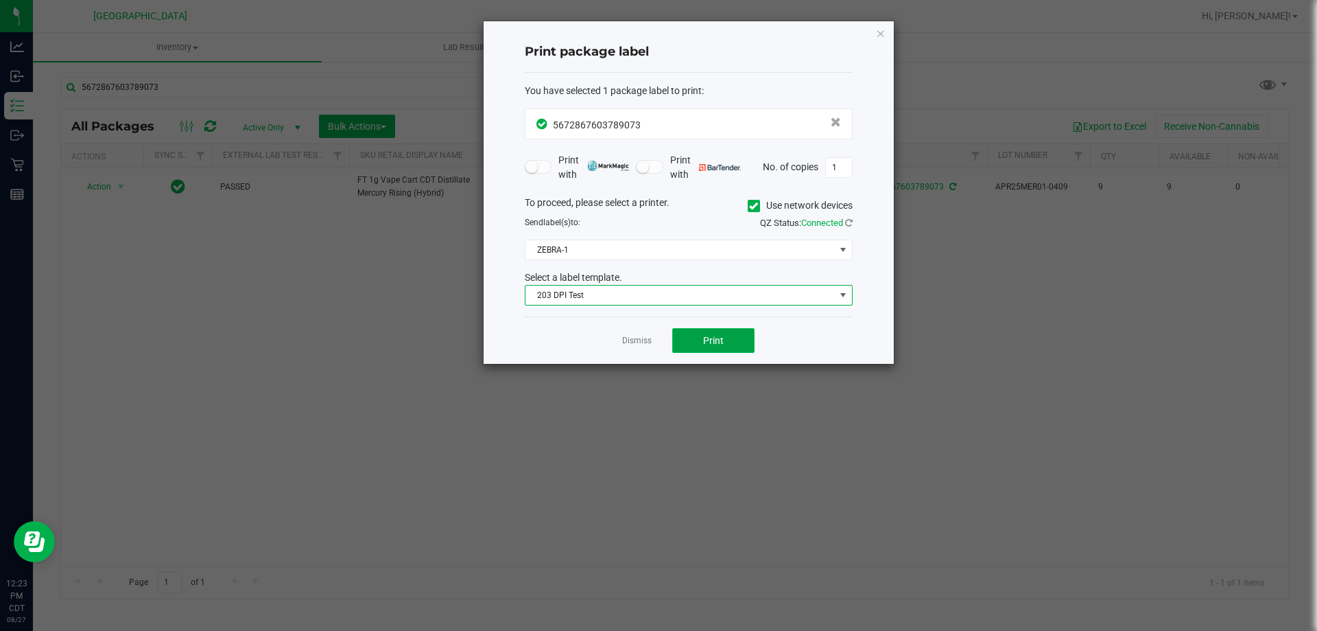
click at [700, 339] on button "Print" at bounding box center [713, 340] width 82 height 25
click at [637, 349] on div "Dismiss Print" at bounding box center [689, 339] width 328 height 47
click at [638, 344] on link "Dismiss" at bounding box center [637, 341] width 30 height 12
